Goal: Task Accomplishment & Management: Manage account settings

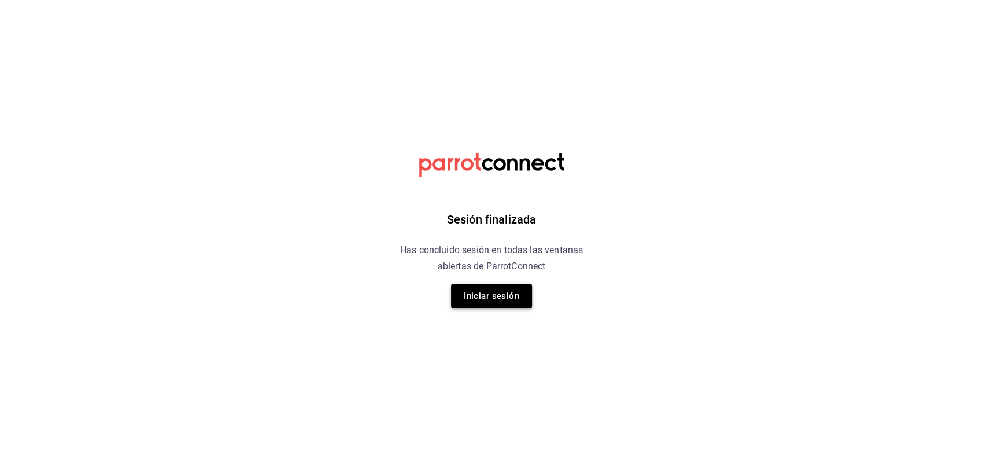
click at [507, 301] on button "Iniciar sesión" at bounding box center [491, 296] width 81 height 24
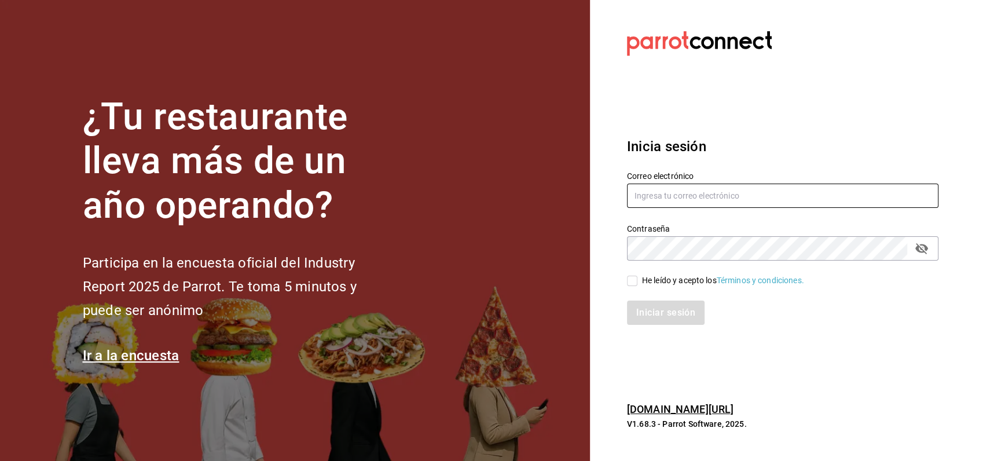
type input "manuelperez@openpizza.mx"
click at [635, 277] on input "He leído y acepto los Términos y condiciones." at bounding box center [632, 281] width 10 height 10
checkbox input "true"
click at [666, 319] on button "Iniciar sesión" at bounding box center [666, 313] width 79 height 24
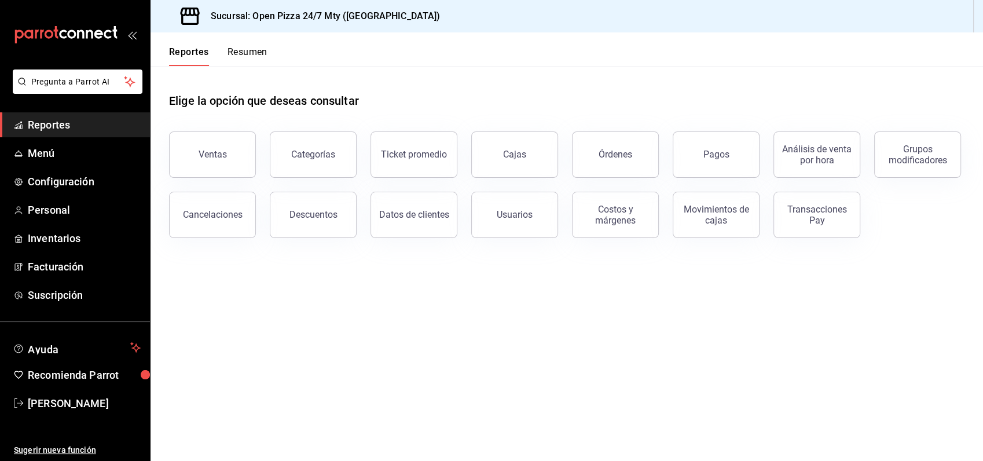
click at [542, 98] on div "Elige la opción que deseas consultar" at bounding box center [567, 92] width 796 height 52
click at [61, 210] on span "Personal" at bounding box center [84, 210] width 113 height 16
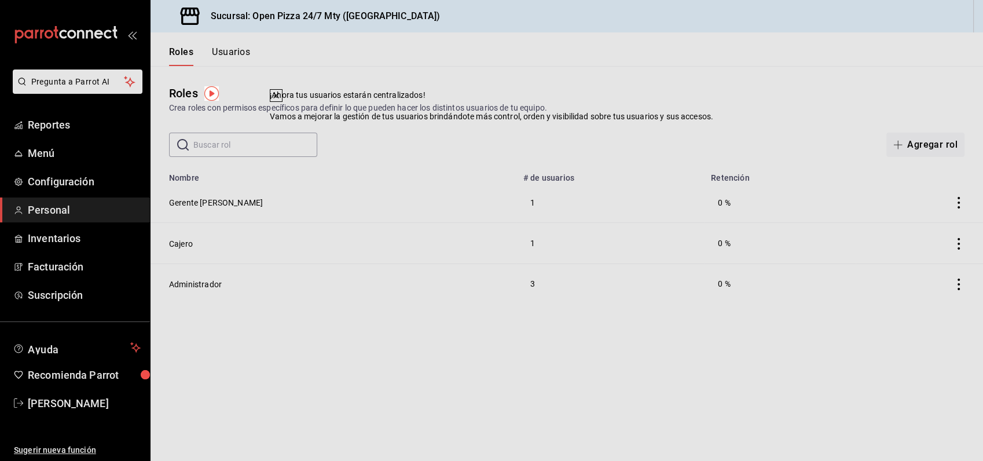
click at [622, 133] on div "​ ​ Agregar rol" at bounding box center [567, 145] width 833 height 24
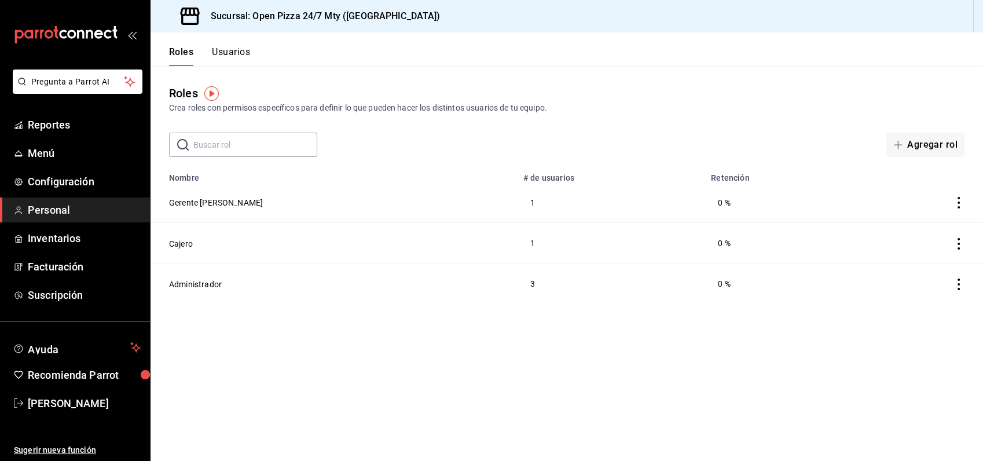
click at [241, 49] on button "Usuarios" at bounding box center [231, 56] width 38 height 20
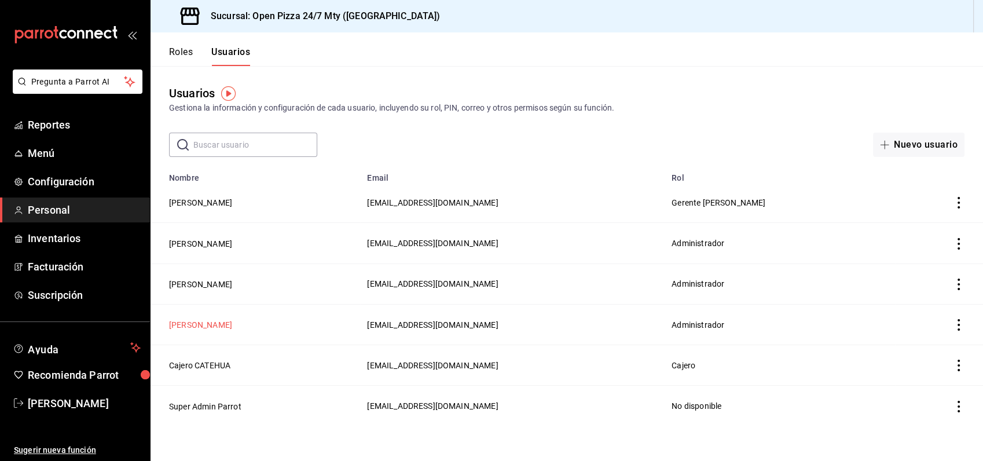
click at [199, 322] on button "Horacio Lara" at bounding box center [200, 325] width 63 height 12
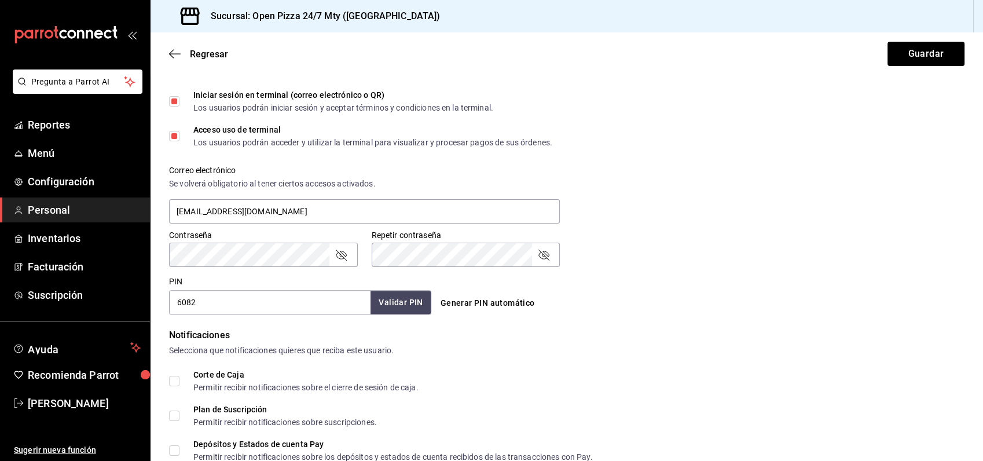
scroll to position [386, 0]
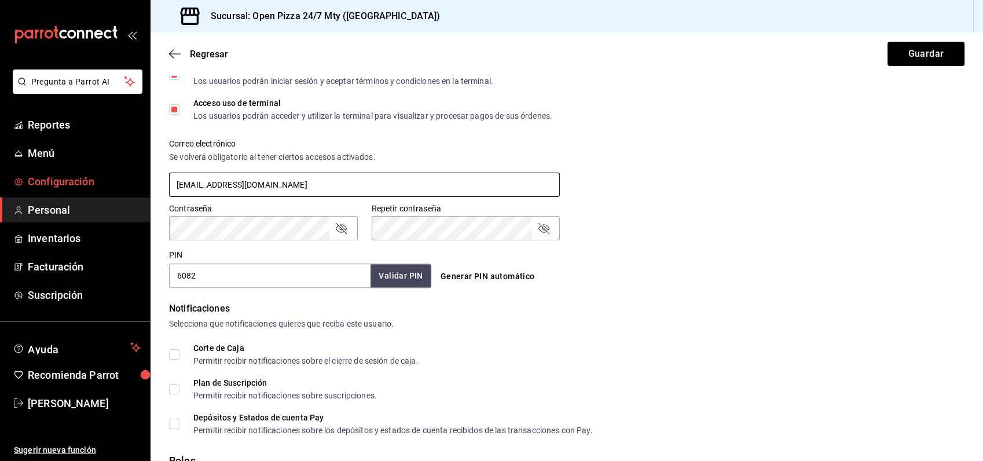
drag, startPoint x: 337, startPoint y: 179, endPoint x: 116, endPoint y: 193, distance: 221.6
click at [122, 192] on div "Pregunta a Parrot AI Reportes Menú Configuración Personal Inventarios Facturaci…" at bounding box center [491, 230] width 983 height 461
click at [611, 200] on div "Contraseña Contraseña Repetir contraseña Repetir contraseña" at bounding box center [560, 214] width 810 height 51
click at [174, 53] on icon "button" at bounding box center [175, 53] width 12 height 1
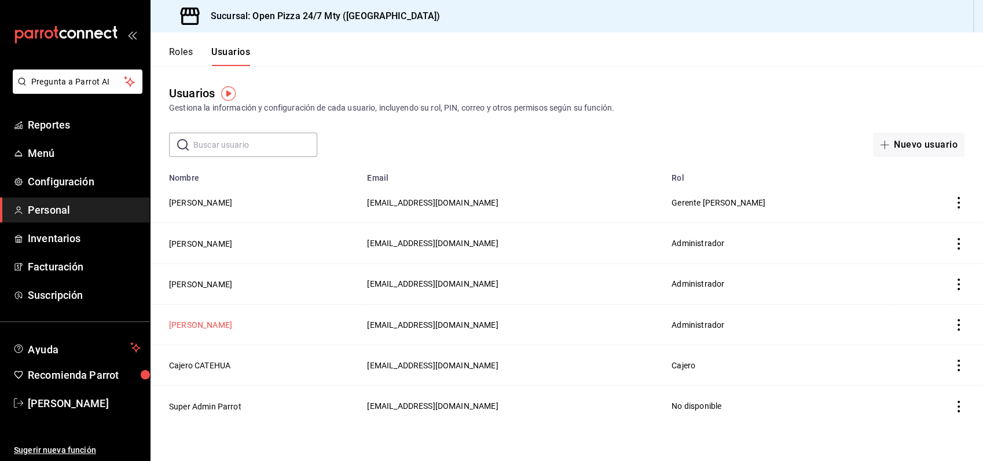
click at [213, 320] on button "Horacio Lara" at bounding box center [200, 325] width 63 height 12
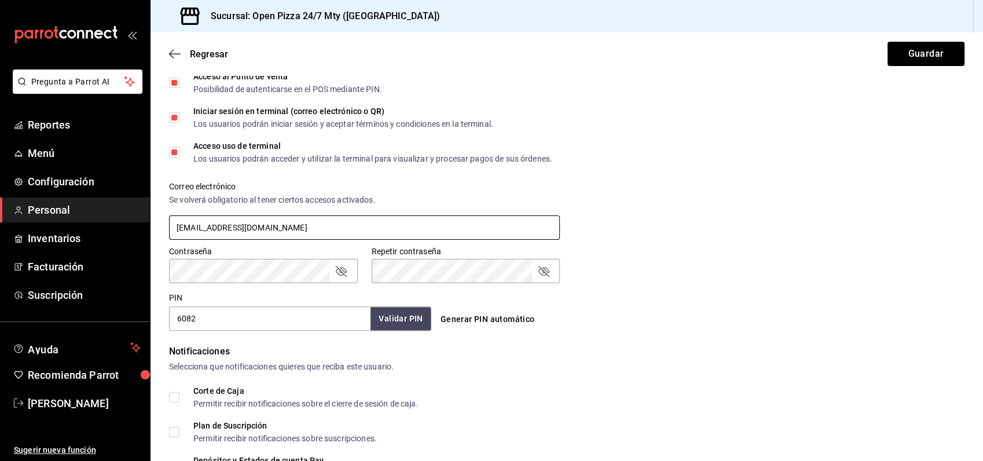
scroll to position [386, 0]
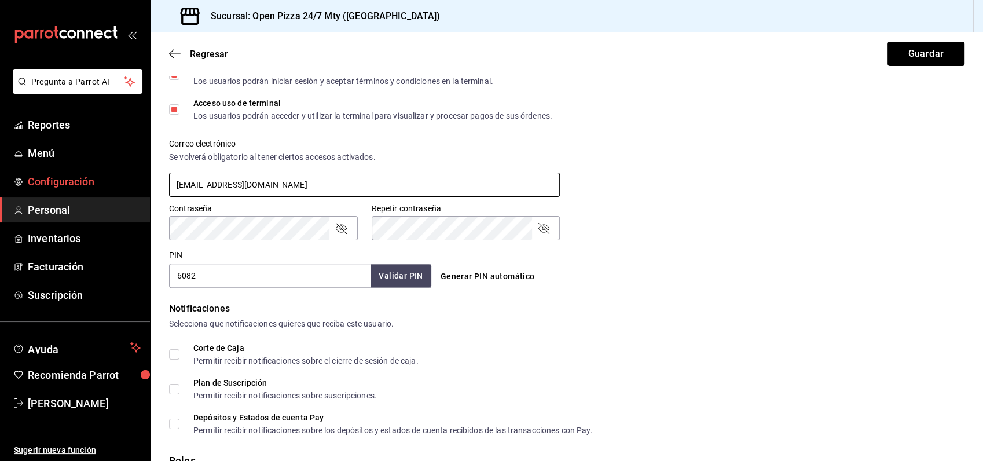
drag, startPoint x: 246, startPoint y: 184, endPoint x: 111, endPoint y: 173, distance: 134.7
click at [111, 173] on div "Pregunta a Parrot AI Reportes Menú Configuración Personal Inventarios Facturaci…" at bounding box center [491, 230] width 983 height 461
type input "hlara@gmail.com"
click at [434, 334] on div "Notificaciones Selecciona que notificaciones quieres que reciba este usuario. C…" at bounding box center [567, 368] width 796 height 133
drag, startPoint x: 904, startPoint y: 56, endPoint x: 876, endPoint y: 67, distance: 31.0
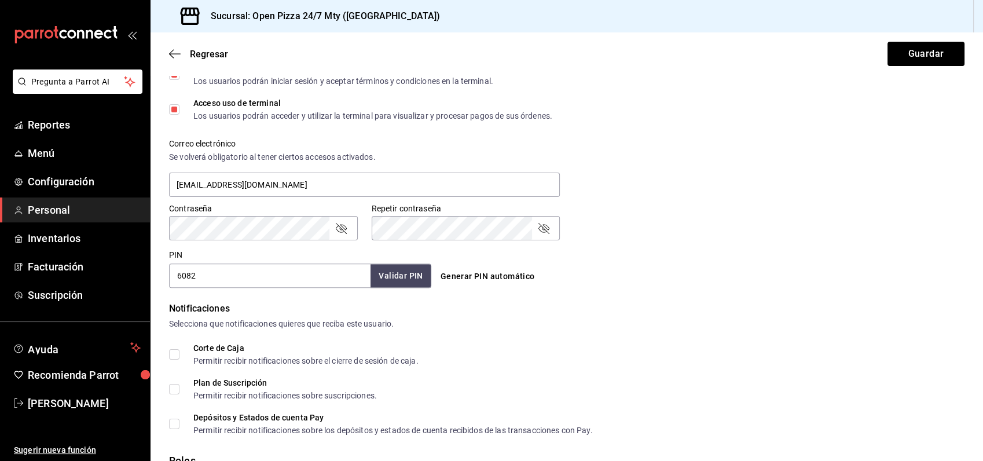
click at [905, 56] on button "Guardar" at bounding box center [926, 54] width 77 height 24
drag, startPoint x: 942, startPoint y: 49, endPoint x: 932, endPoint y: 45, distance: 11.2
click at [940, 49] on button "Guardar" at bounding box center [926, 54] width 77 height 24
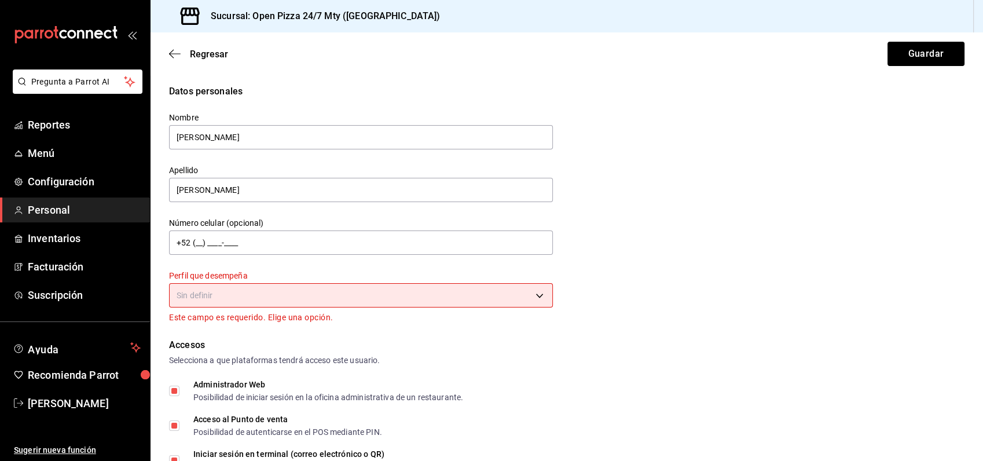
scroll to position [0, 0]
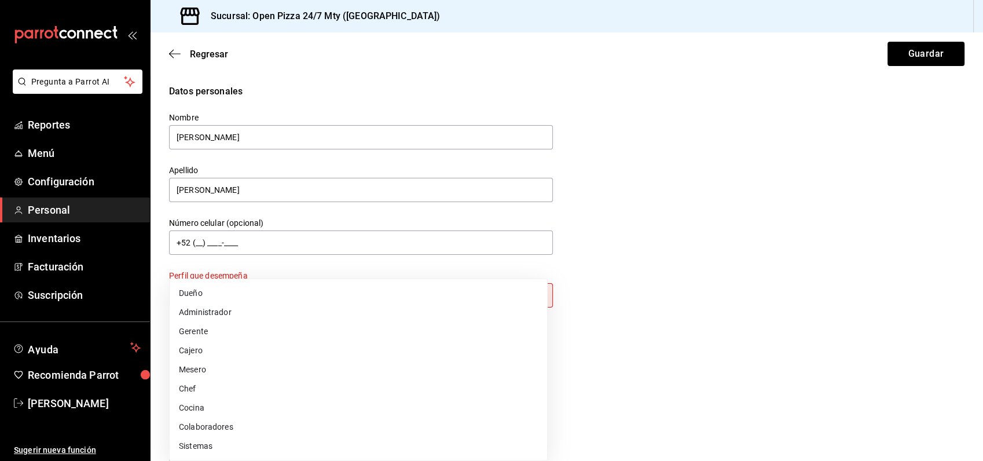
drag, startPoint x: 295, startPoint y: 294, endPoint x: 287, endPoint y: 305, distance: 12.9
click at [296, 295] on body "Pregunta a Parrot AI Reportes Menú Configuración Personal Inventarios Facturaci…" at bounding box center [491, 230] width 983 height 461
click at [227, 311] on li "Administrador" at bounding box center [359, 312] width 378 height 19
type input "ADMIN"
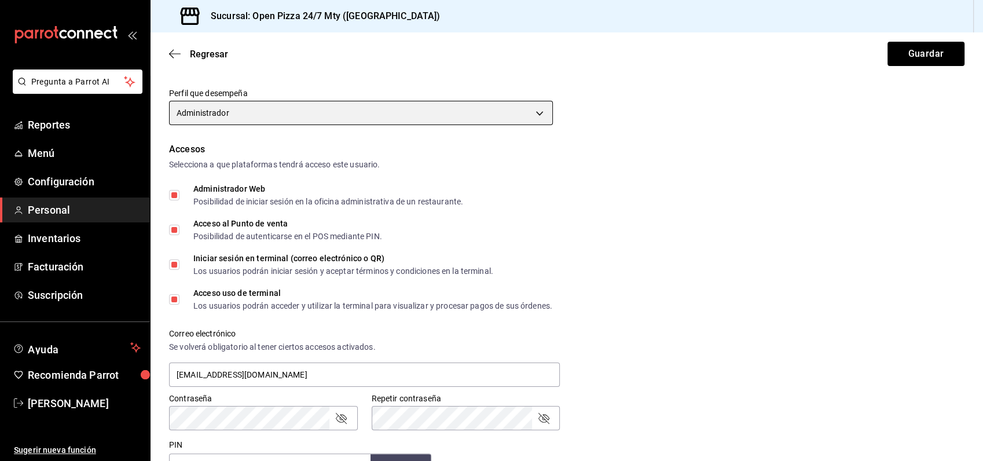
scroll to position [193, 0]
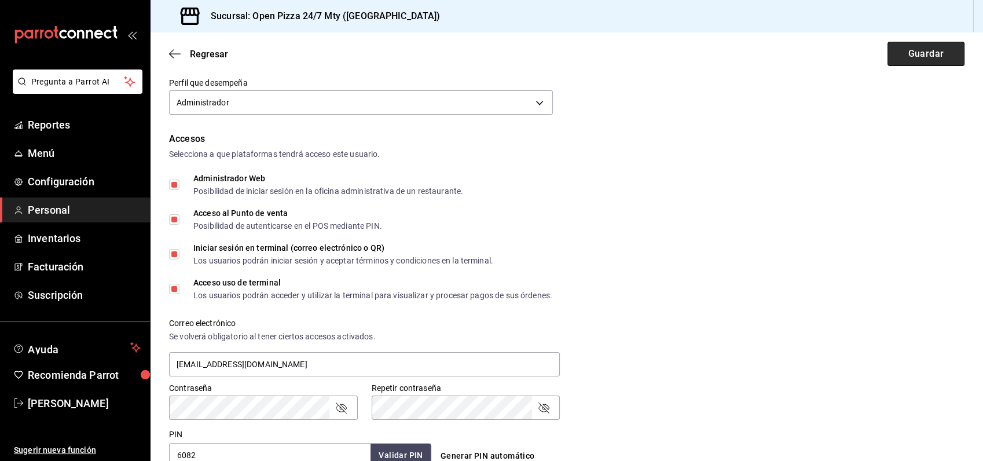
click at [911, 47] on button "Guardar" at bounding box center [926, 54] width 77 height 24
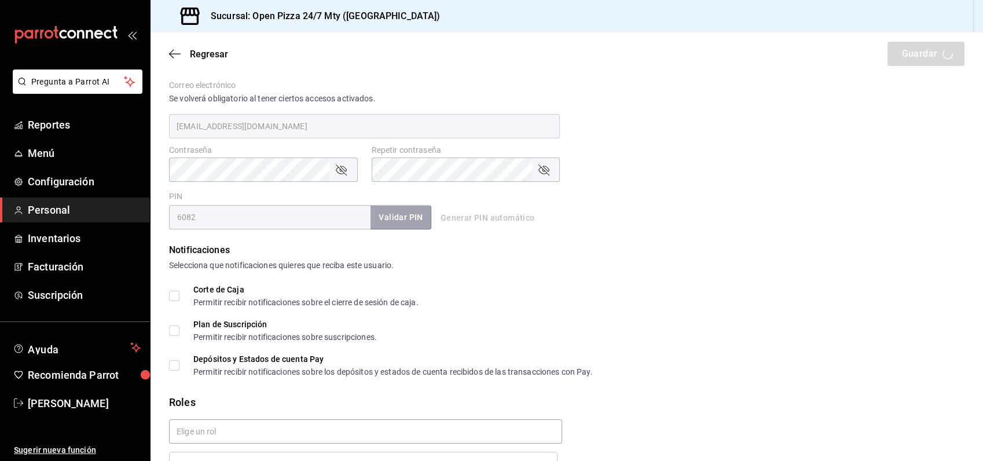
scroll to position [450, 0]
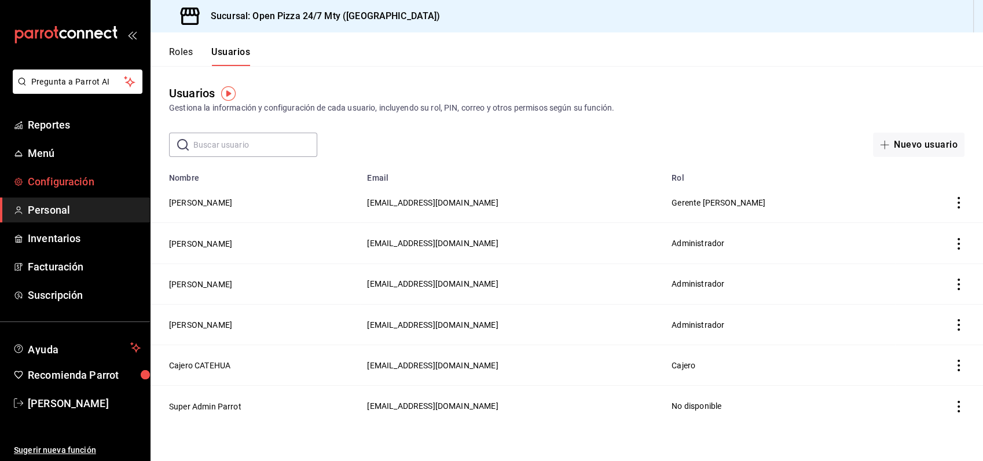
click at [80, 177] on span "Configuración" at bounding box center [84, 182] width 113 height 16
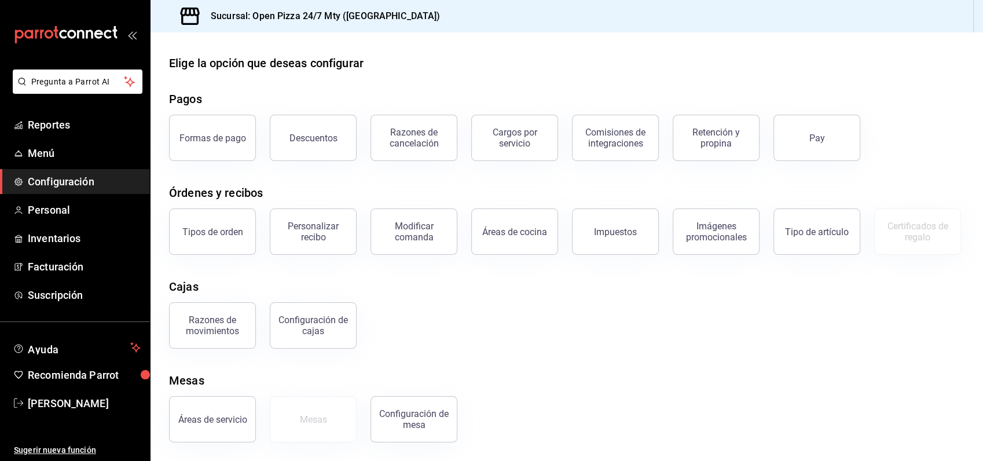
scroll to position [66, 0]
click at [335, 329] on div "Configuración de cajas" at bounding box center [313, 325] width 72 height 22
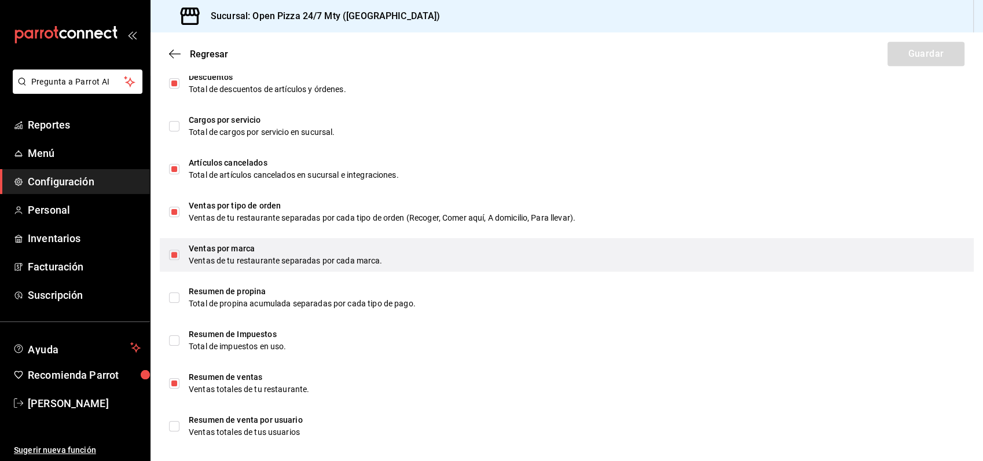
scroll to position [683, 0]
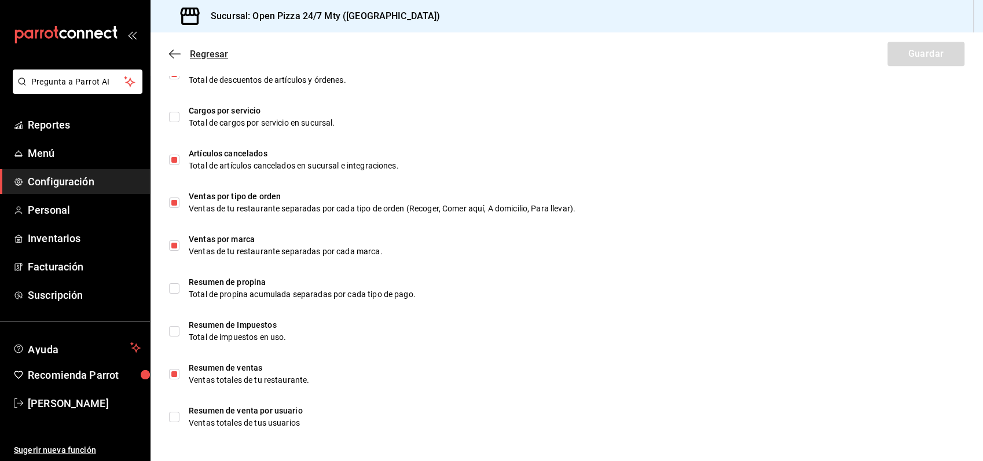
click at [173, 56] on icon "button" at bounding box center [175, 54] width 12 height 10
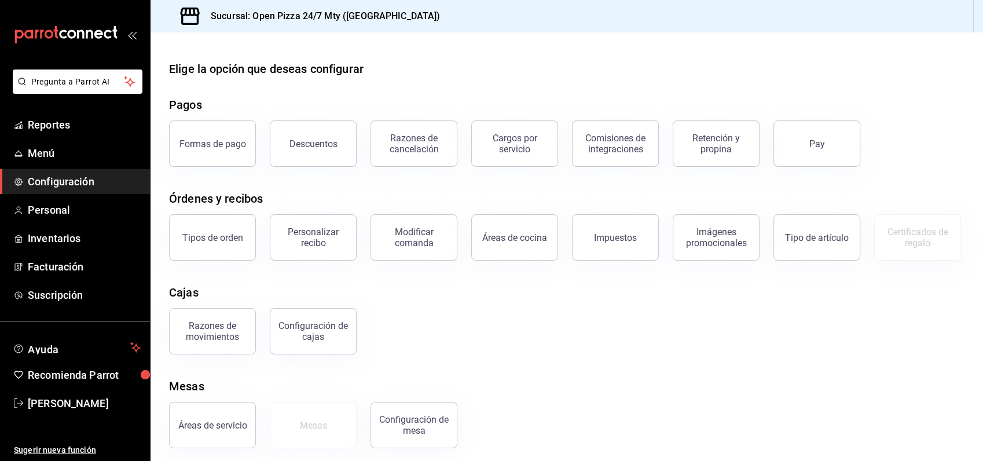
click at [463, 99] on div "Pagos" at bounding box center [567, 104] width 796 height 17
